Goal: Navigation & Orientation: Find specific page/section

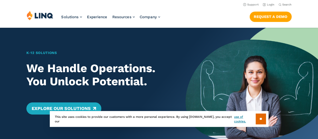
scroll to position [25, 0]
click at [273, 4] on link "Login" at bounding box center [269, 4] width 12 height 3
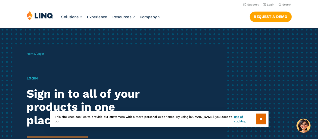
scroll to position [25, 0]
click at [269, 5] on link "Login" at bounding box center [269, 4] width 12 height 3
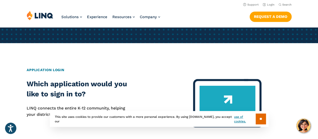
scroll to position [151, 0]
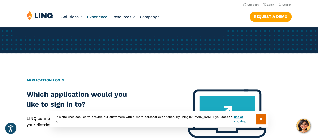
click at [91, 18] on span "Experience" at bounding box center [97, 17] width 20 height 5
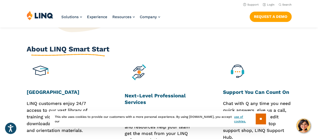
scroll to position [377, 0]
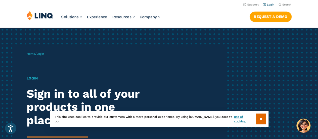
click at [269, 3] on link "Login" at bounding box center [269, 4] width 12 height 3
click at [256, 118] on input "**" at bounding box center [261, 118] width 10 height 11
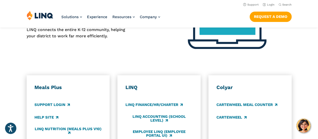
scroll to position [201, 0]
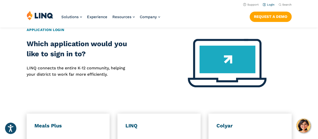
click at [270, 4] on link "Login" at bounding box center [269, 4] width 12 height 3
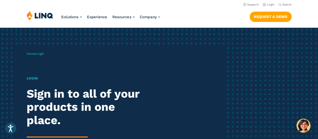
scroll to position [25, 0]
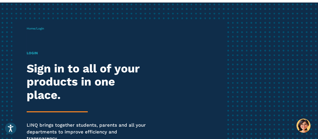
click at [32, 50] on h1 "Login" at bounding box center [88, 52] width 122 height 5
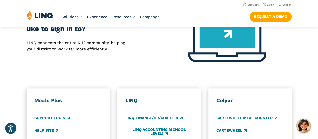
scroll to position [151, 0]
